Goal: Information Seeking & Learning: Learn about a topic

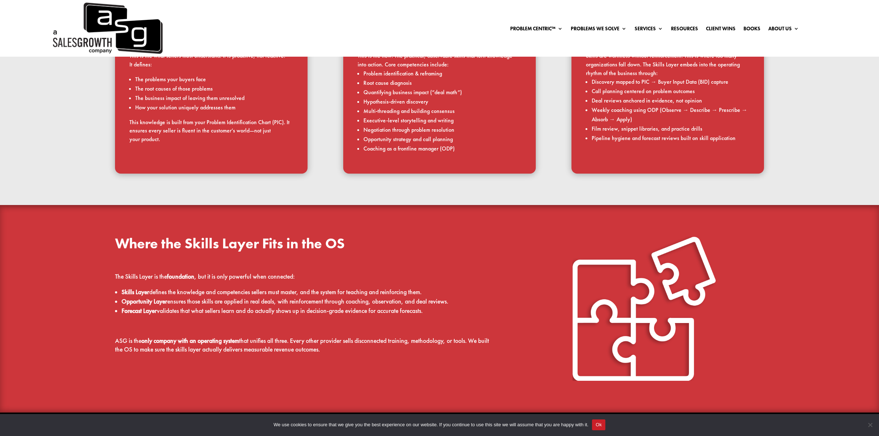
scroll to position [718, 0]
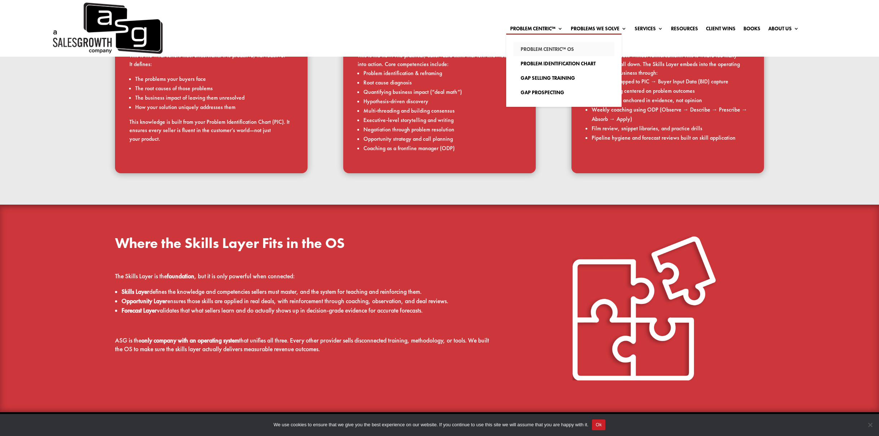
click at [542, 48] on link "Problem Centric™ OS" at bounding box center [563, 49] width 101 height 14
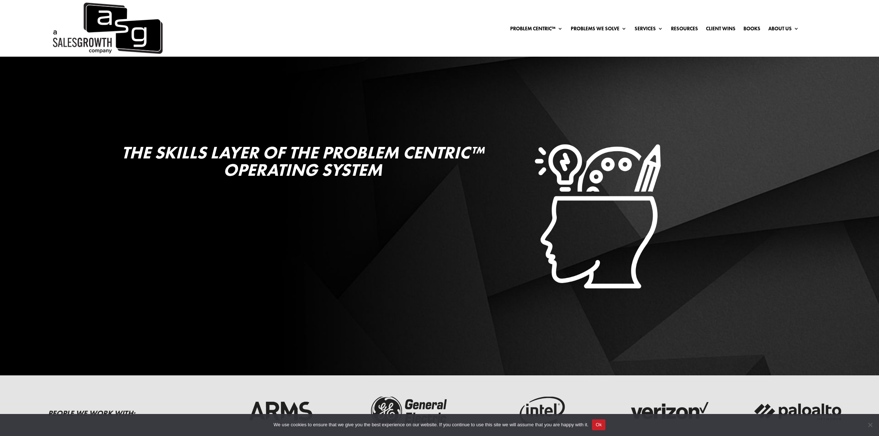
scroll to position [718, 0]
